Goal: Information Seeking & Learning: Learn about a topic

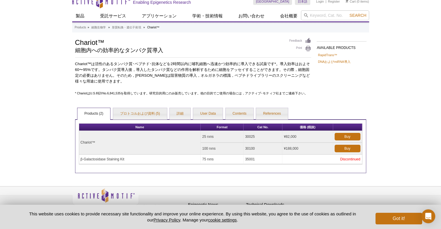
scroll to position [14, 0]
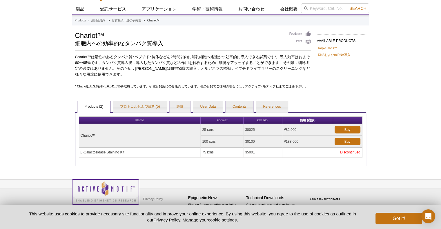
click at [109, 190] on img at bounding box center [105, 191] width 67 height 23
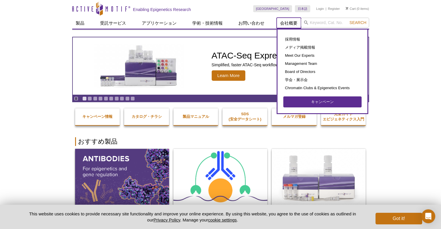
click at [288, 23] on link "会社概要" at bounding box center [288, 23] width 24 height 11
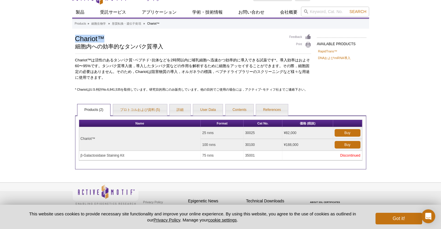
drag, startPoint x: 70, startPoint y: 38, endPoint x: 109, endPoint y: 38, distance: 39.1
click at [109, 38] on div "Active Motif Logo Enabling Epigenetics Research 0 Search Skip to content Active…" at bounding box center [220, 111] width 441 height 244
copy h1 "Chariot™"
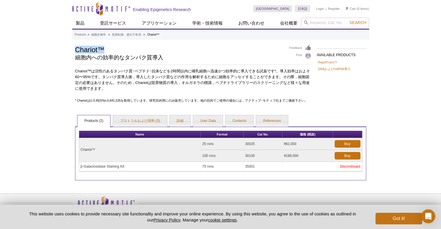
scroll to position [14, 0]
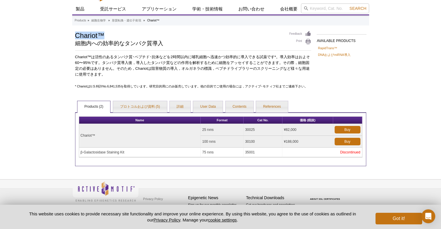
drag, startPoint x: 259, startPoint y: 129, endPoint x: 245, endPoint y: 130, distance: 14.5
click at [245, 130] on td "30025" at bounding box center [262, 130] width 39 height 12
copy td "30025"
drag, startPoint x: 217, startPoint y: 130, endPoint x: 202, endPoint y: 130, distance: 15.7
click at [202, 130] on td "25 rxns" at bounding box center [222, 130] width 43 height 12
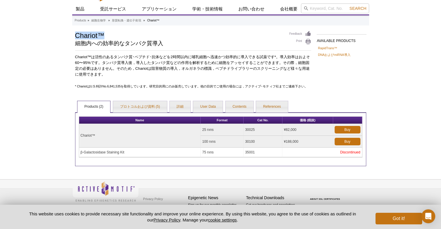
copy td "25 rxns"
